Goal: Navigation & Orientation: Find specific page/section

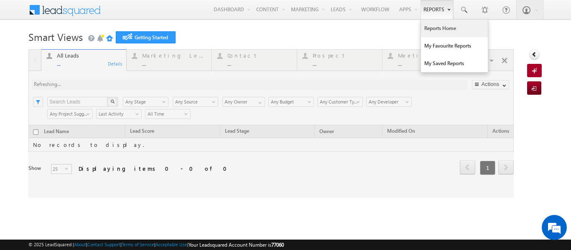
click at [430, 27] on link "Reports Home" at bounding box center [454, 29] width 67 height 18
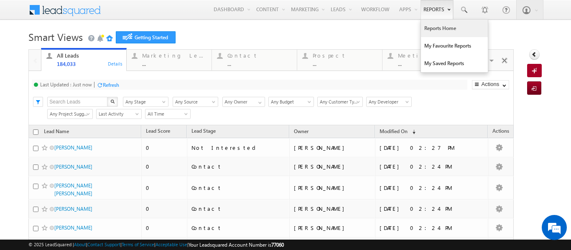
click at [432, 30] on link "Reports Home" at bounding box center [454, 29] width 67 height 18
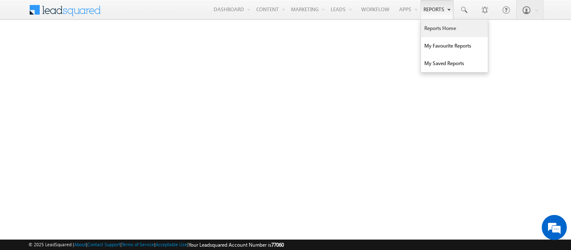
click at [432, 27] on link "Reports Home" at bounding box center [454, 29] width 67 height 18
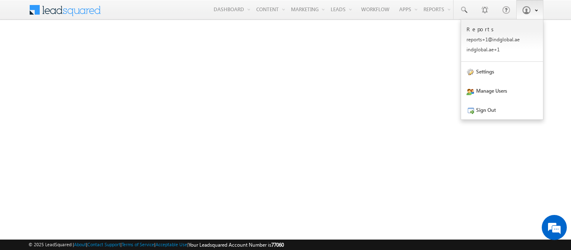
click at [536, 12] on span at bounding box center [534, 9] width 6 height 7
click at [487, 109] on link "Sign Out" at bounding box center [502, 109] width 82 height 19
